Goal: Information Seeking & Learning: Check status

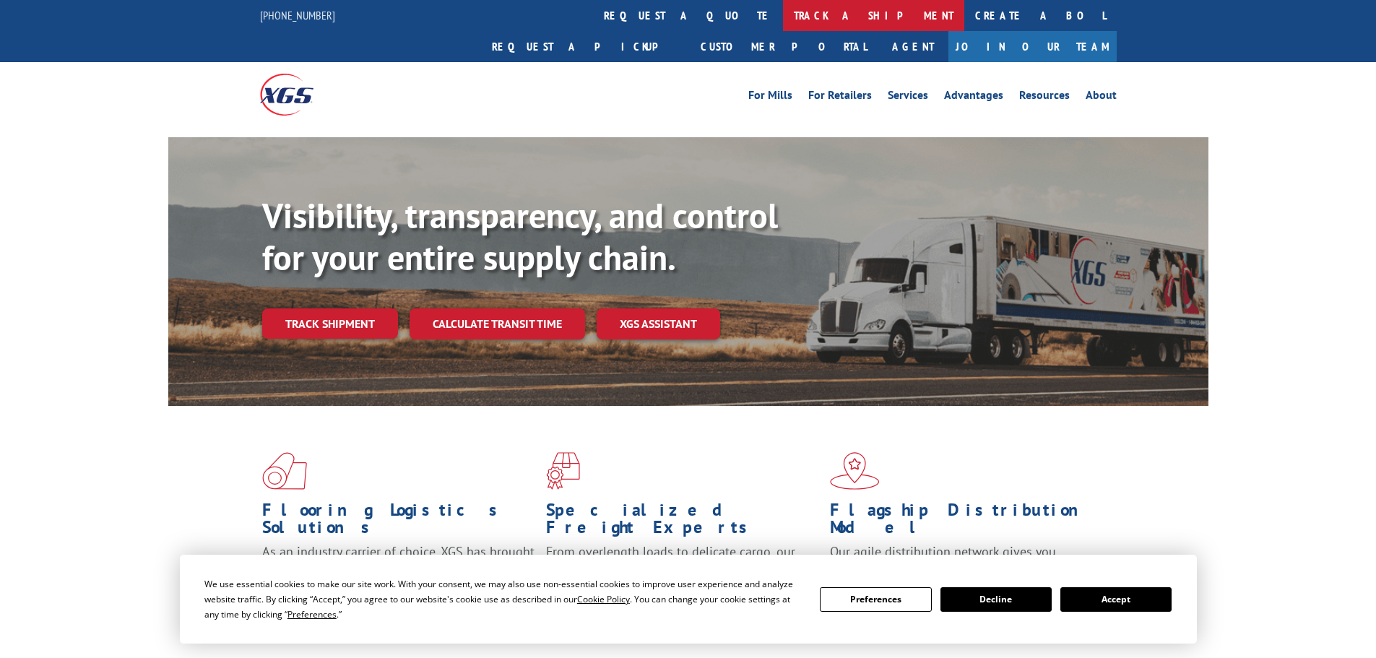
click at [783, 25] on link "track a shipment" at bounding box center [873, 15] width 181 height 31
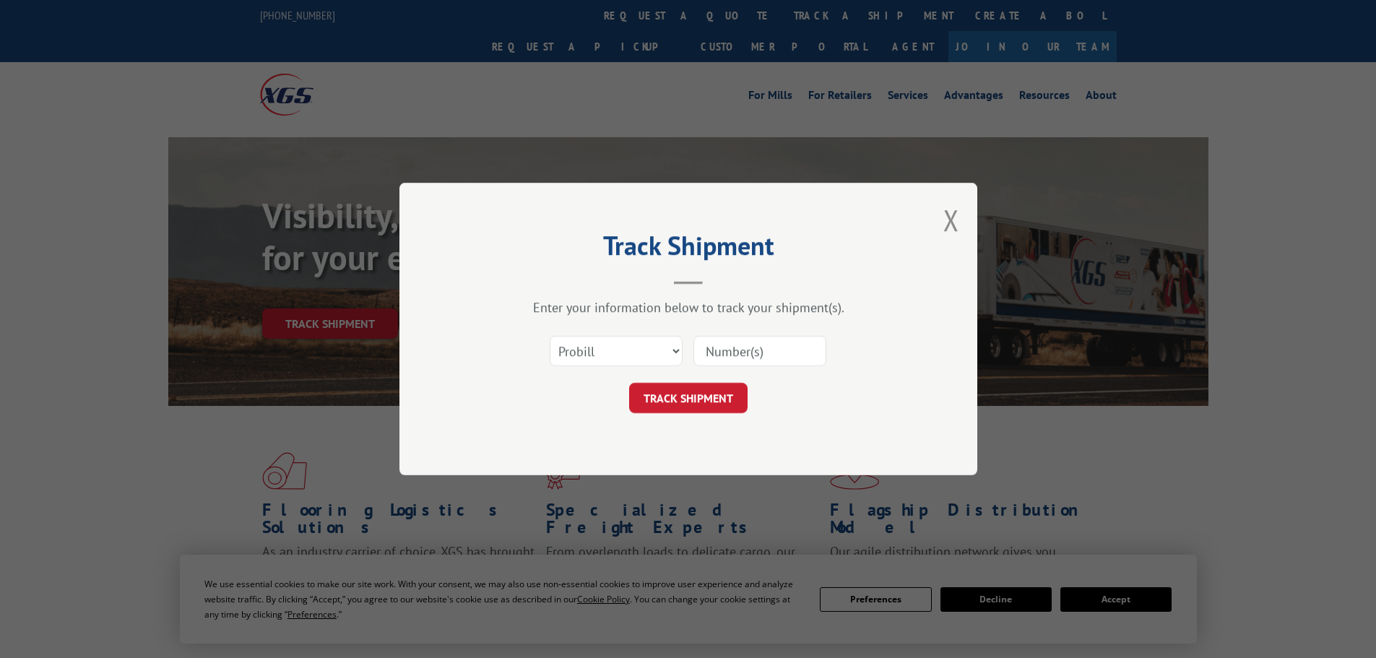
paste input "17262517"
type input "17262517"
click at [716, 407] on button "TRACK SHIPMENT" at bounding box center [688, 398] width 118 height 30
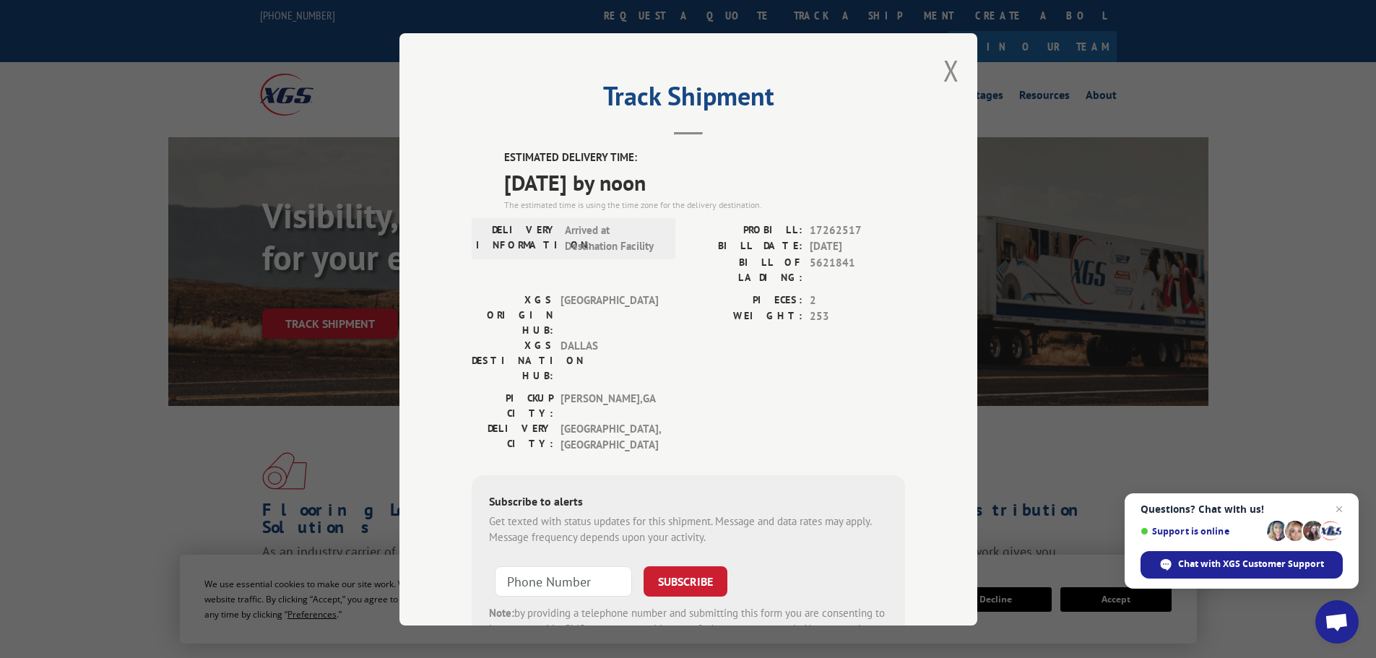
drag, startPoint x: 496, startPoint y: 156, endPoint x: 701, endPoint y: 182, distance: 206.7
click at [701, 182] on div "ESTIMATED DELIVERY TIME: [DATE] by noon The estimated time is using the time zo…" at bounding box center [688, 409] width 433 height 521
copy div "ESTIMATED DELIVERY TIME: [DATE] by noon"
click at [943, 77] on button "Close modal" at bounding box center [951, 70] width 16 height 38
